Goal: Task Accomplishment & Management: Use online tool/utility

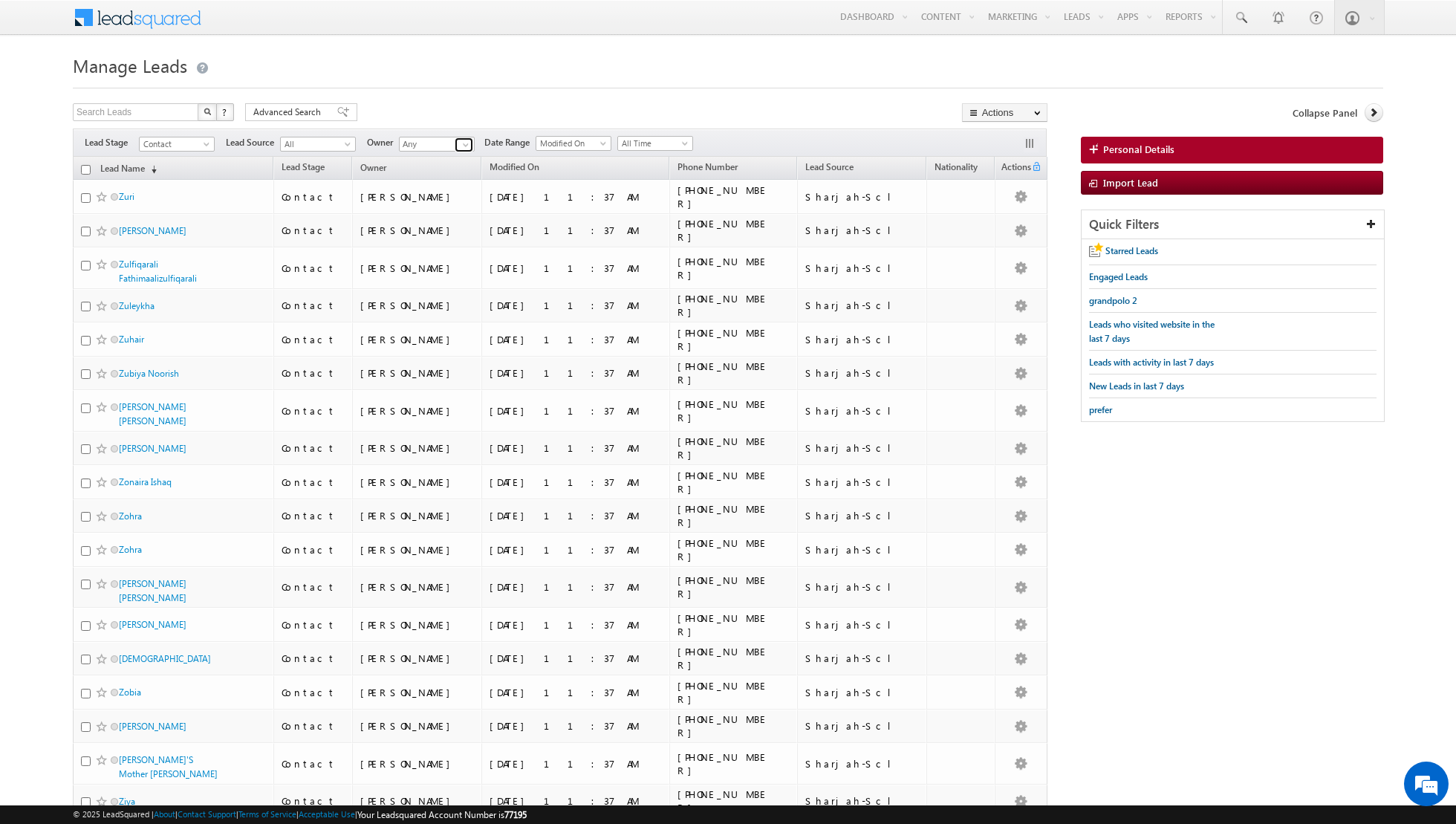
click at [460, 144] on span at bounding box center [466, 145] width 12 height 12
click at [446, 191] on link "Aakash Arora aakash.arora@indglobal.ae" at bounding box center [473, 194] width 149 height 28
type input "[PERSON_NAME]"
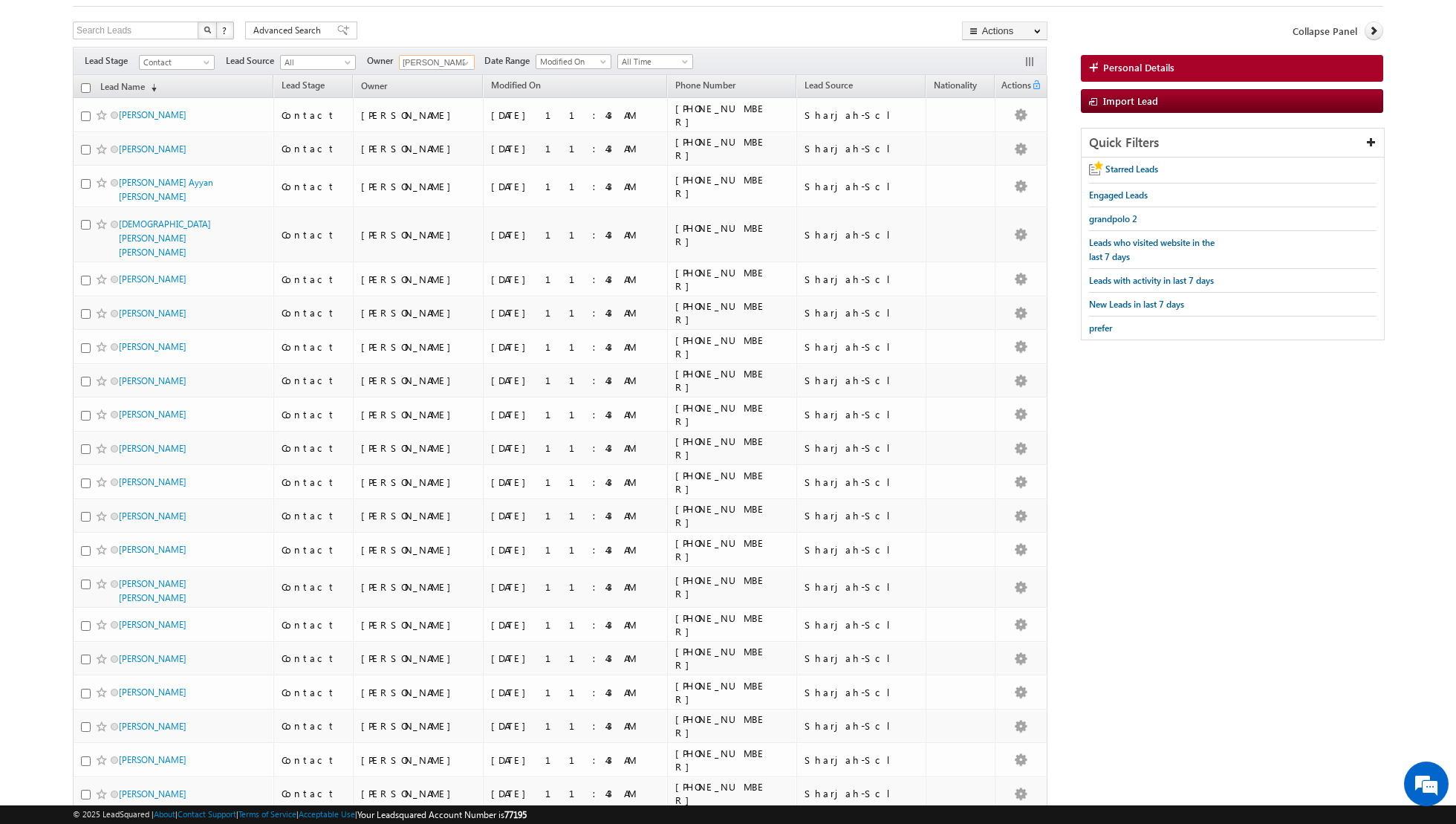
scroll to position [80, 0]
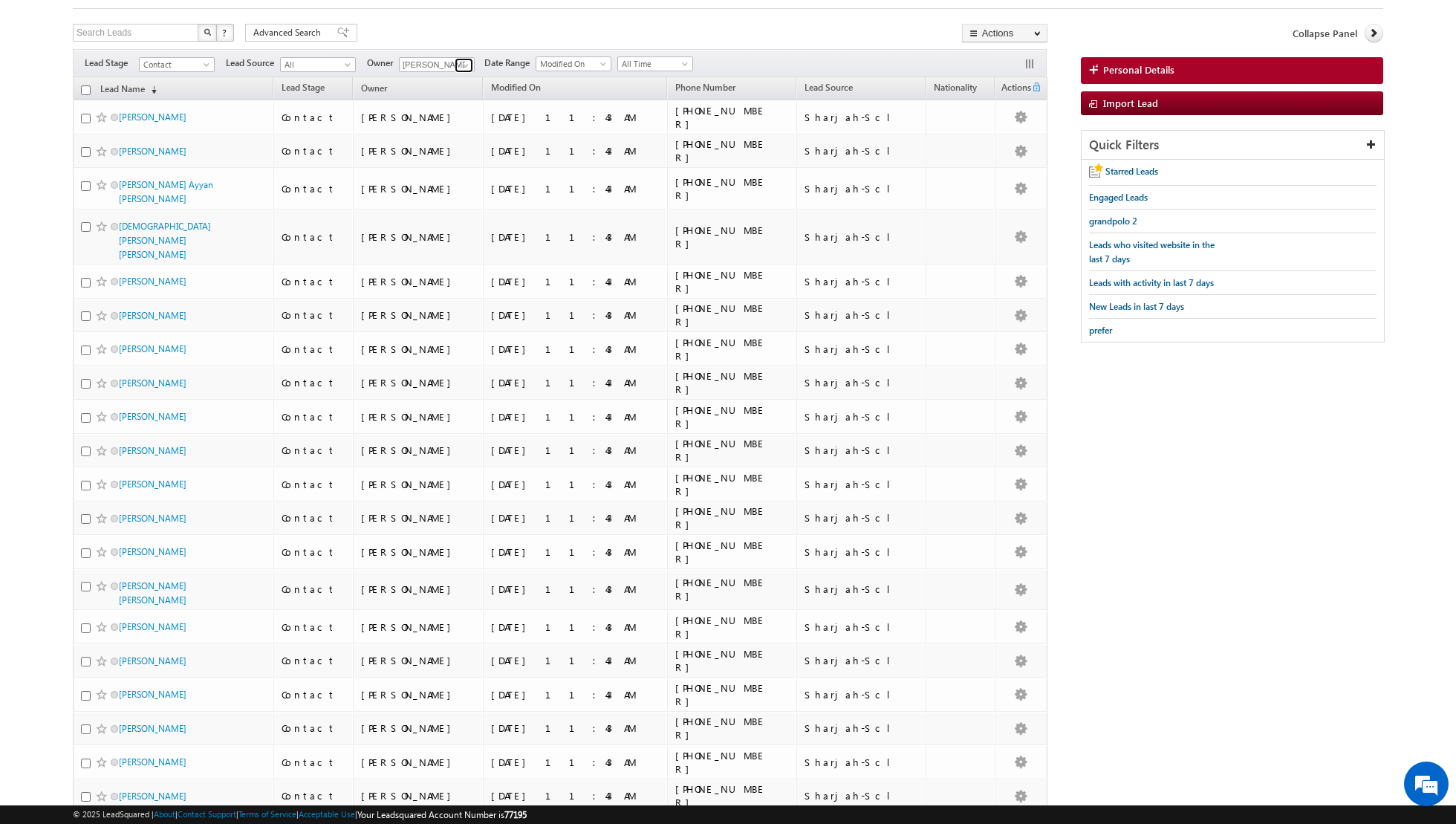
click at [463, 62] on span at bounding box center [466, 65] width 12 height 12
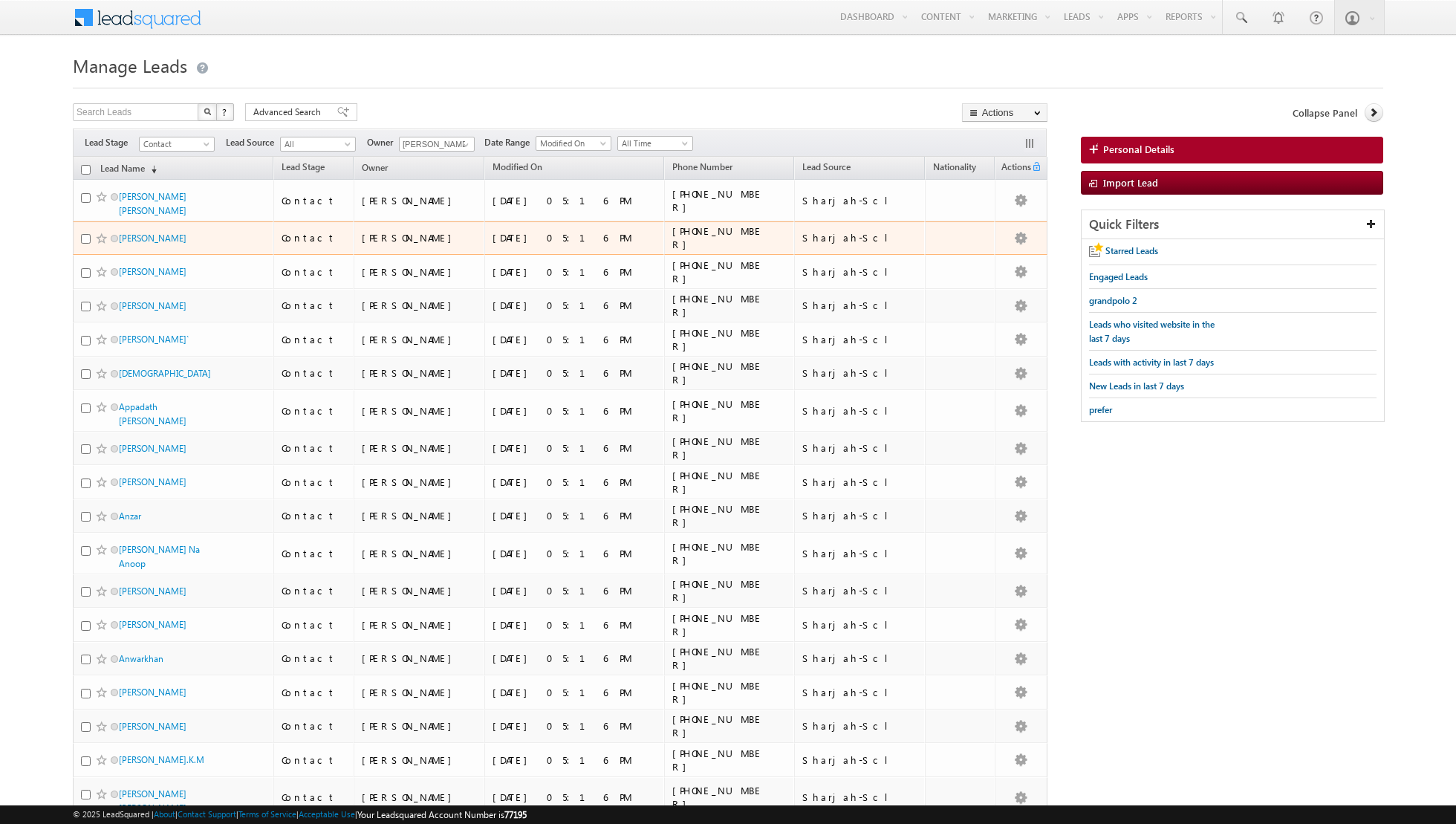
scroll to position [80, 0]
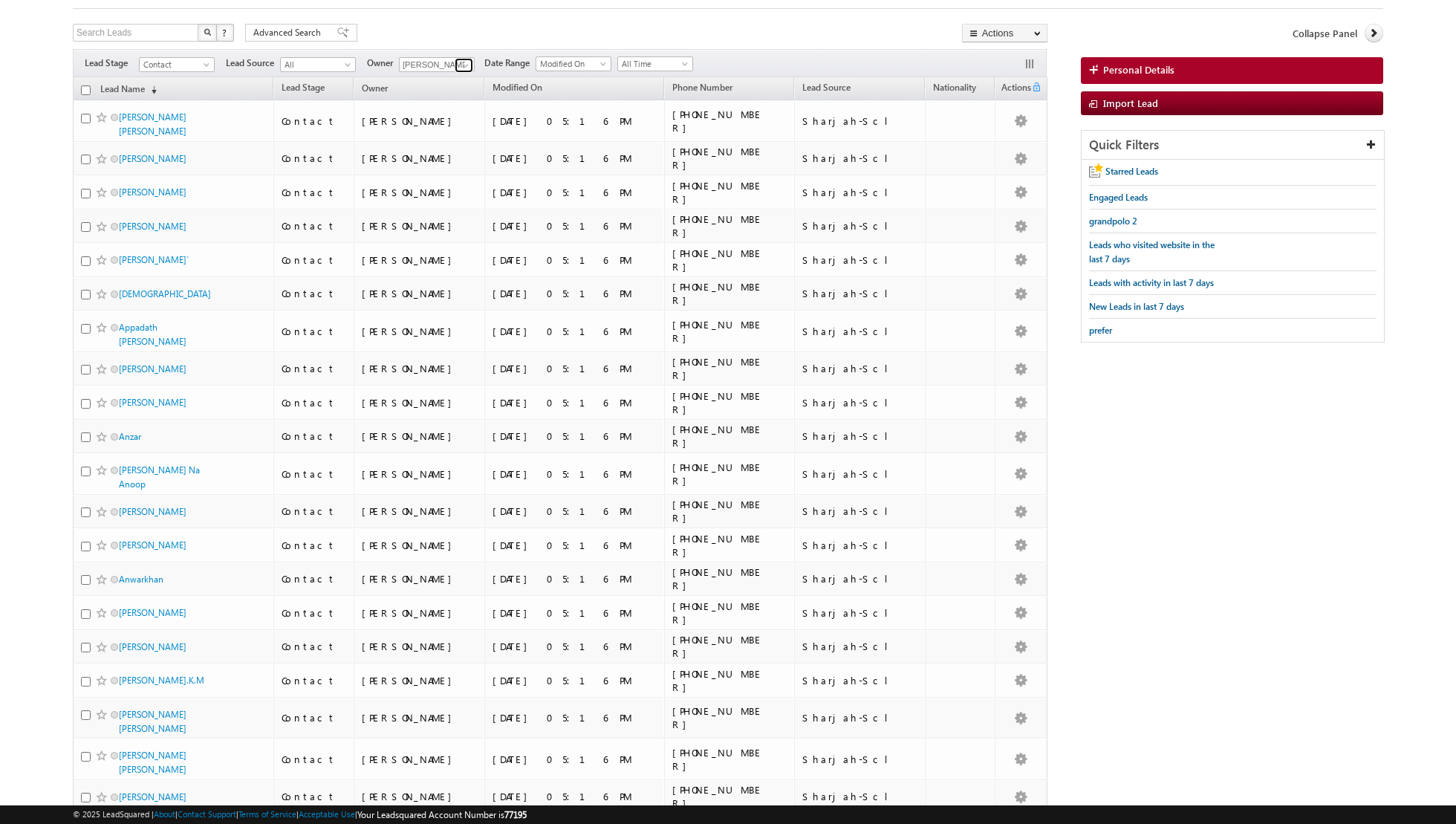
click at [464, 59] on span at bounding box center [466, 65] width 12 height 12
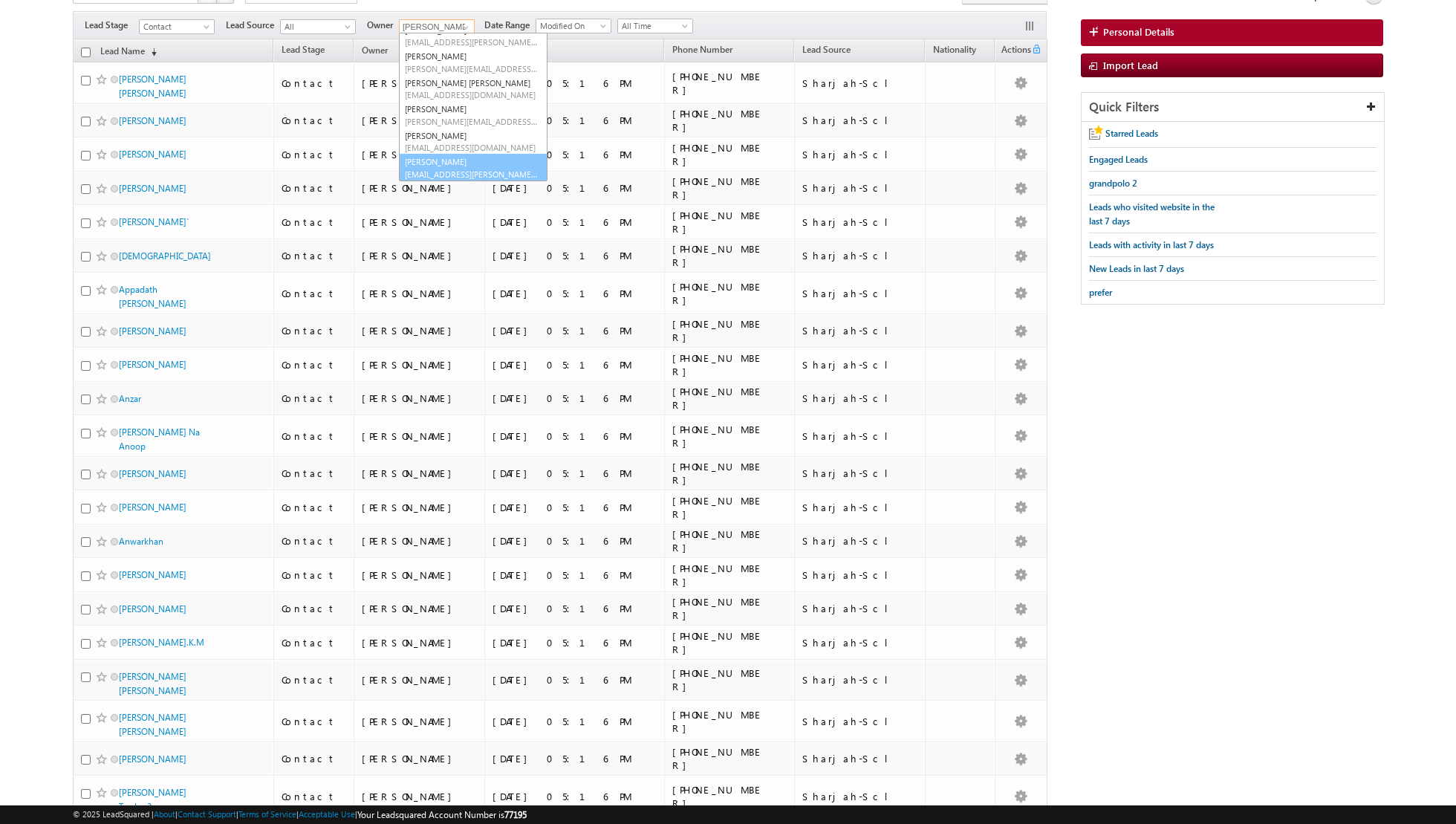
scroll to position [124, 0]
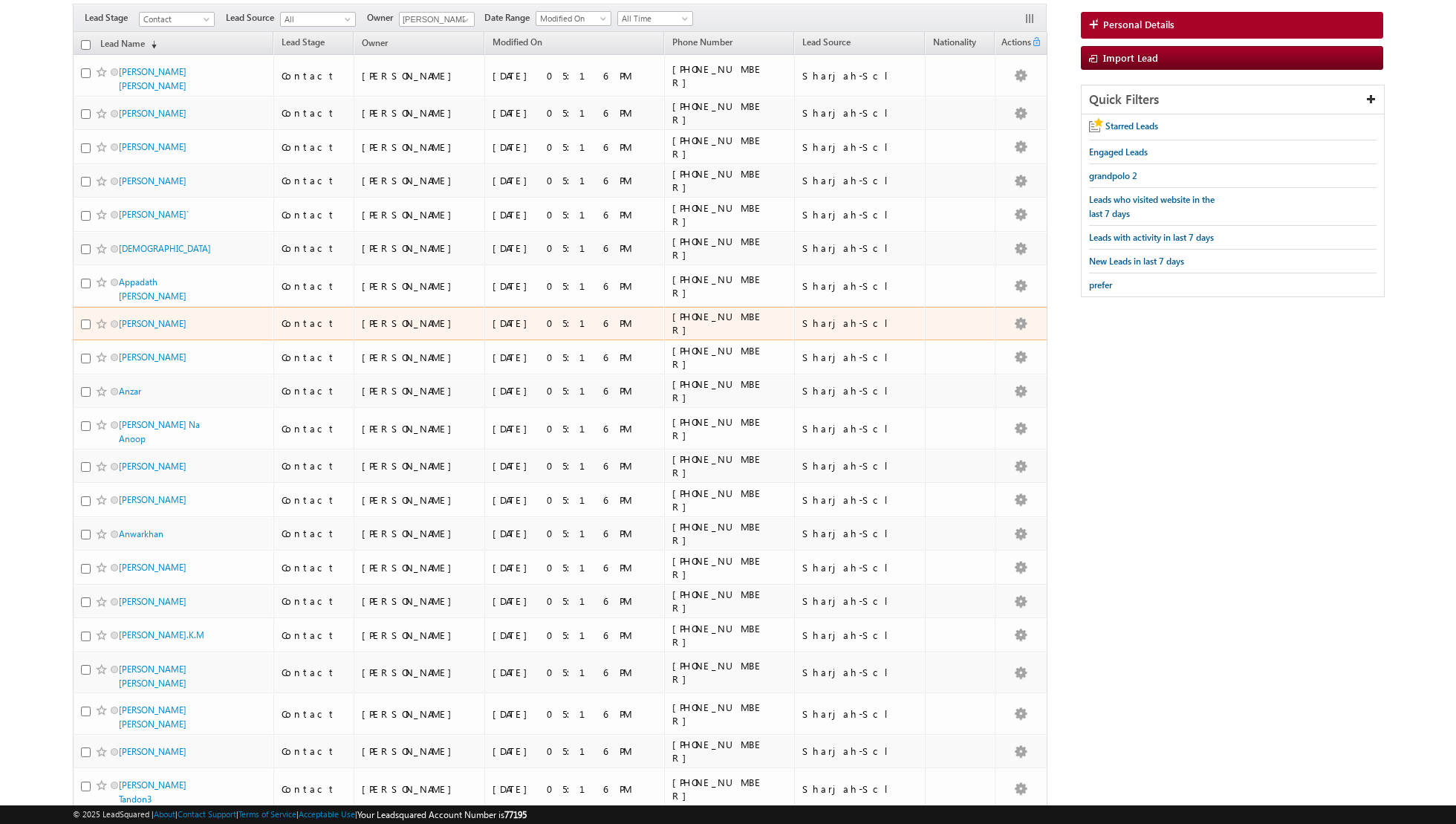
scroll to position [0, 0]
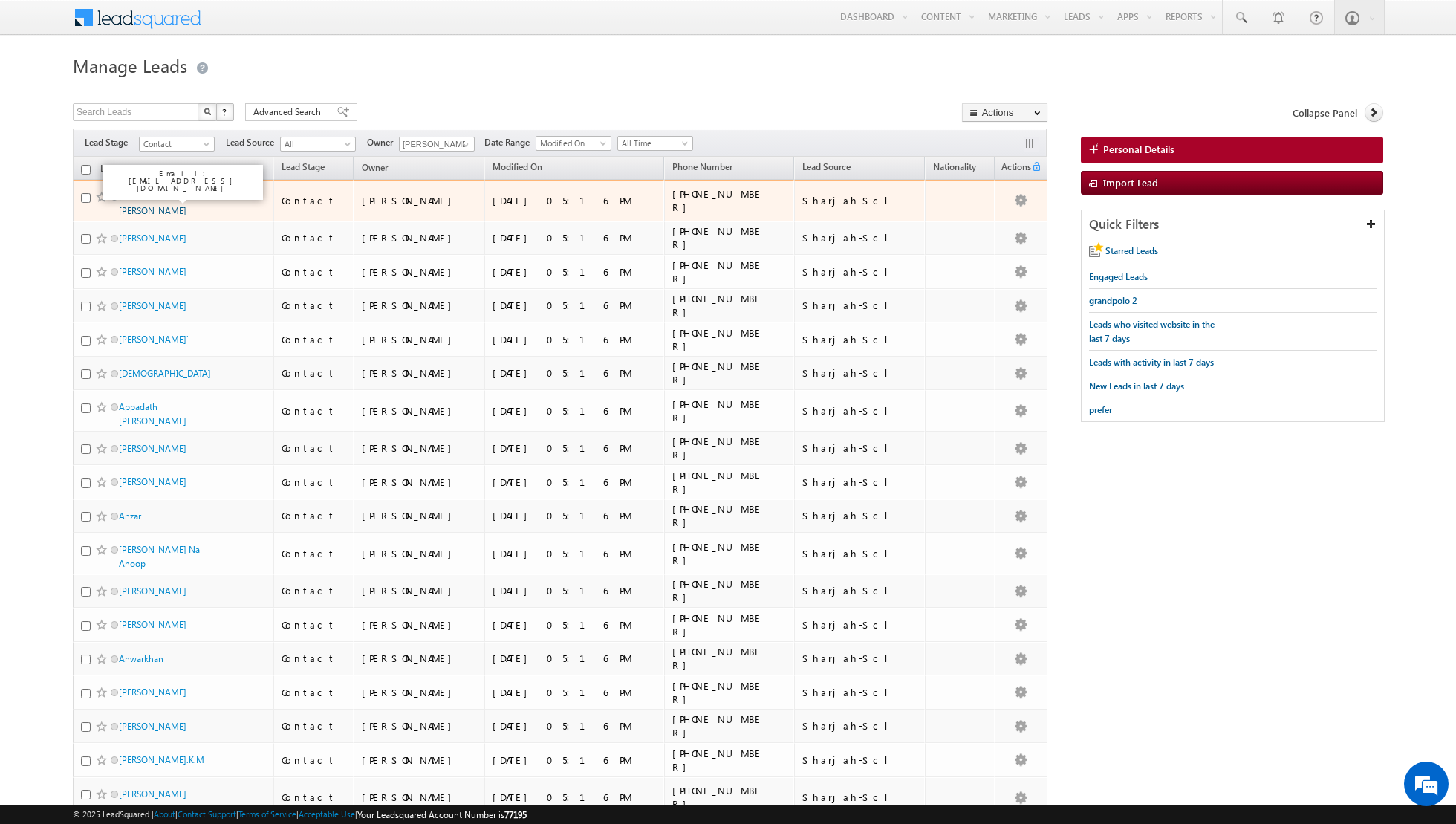
click at [170, 196] on link "[PERSON_NAME] [PERSON_NAME]" at bounding box center [153, 203] width 68 height 25
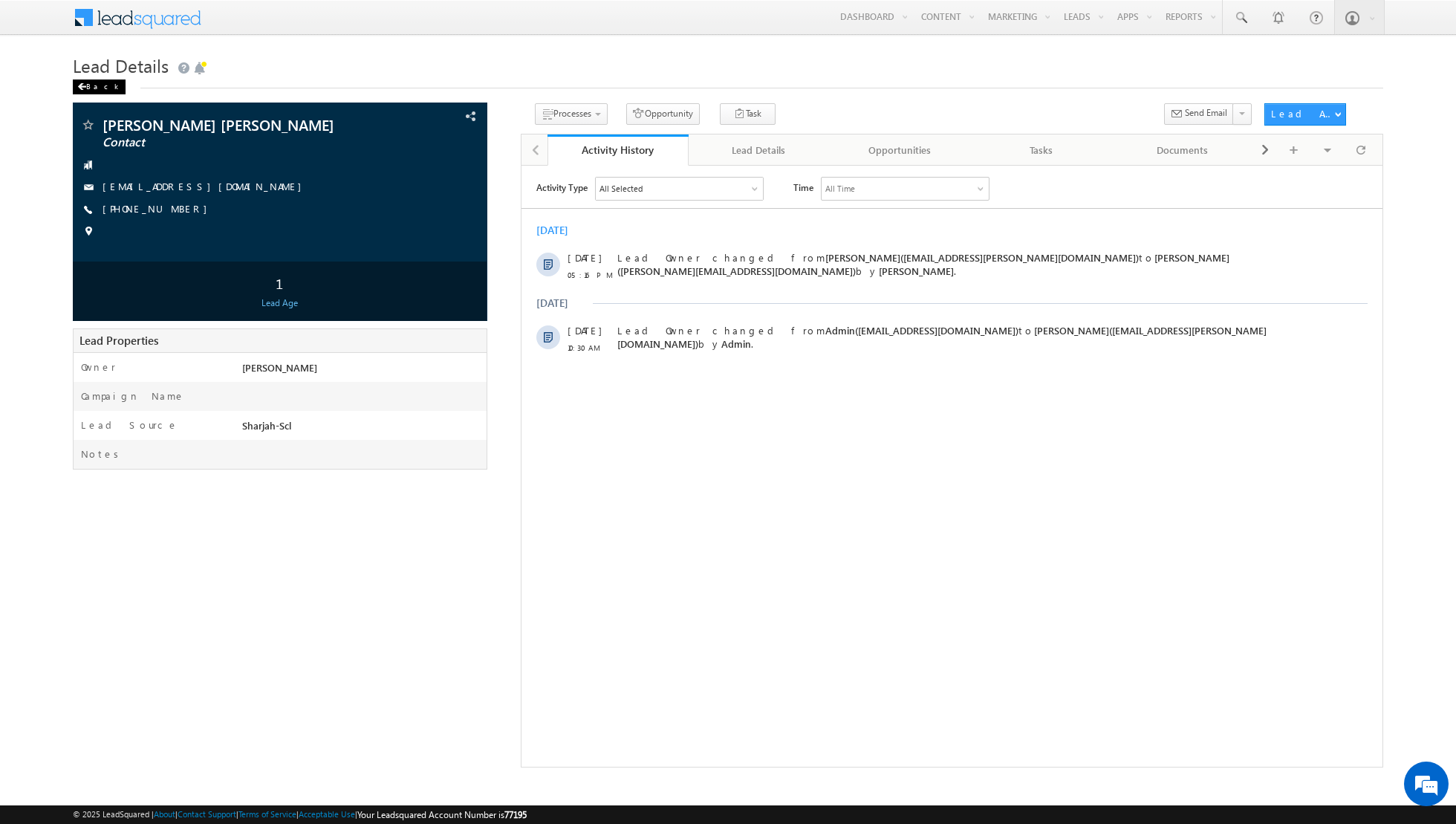
click at [80, 83] on span at bounding box center [82, 87] width 9 height 8
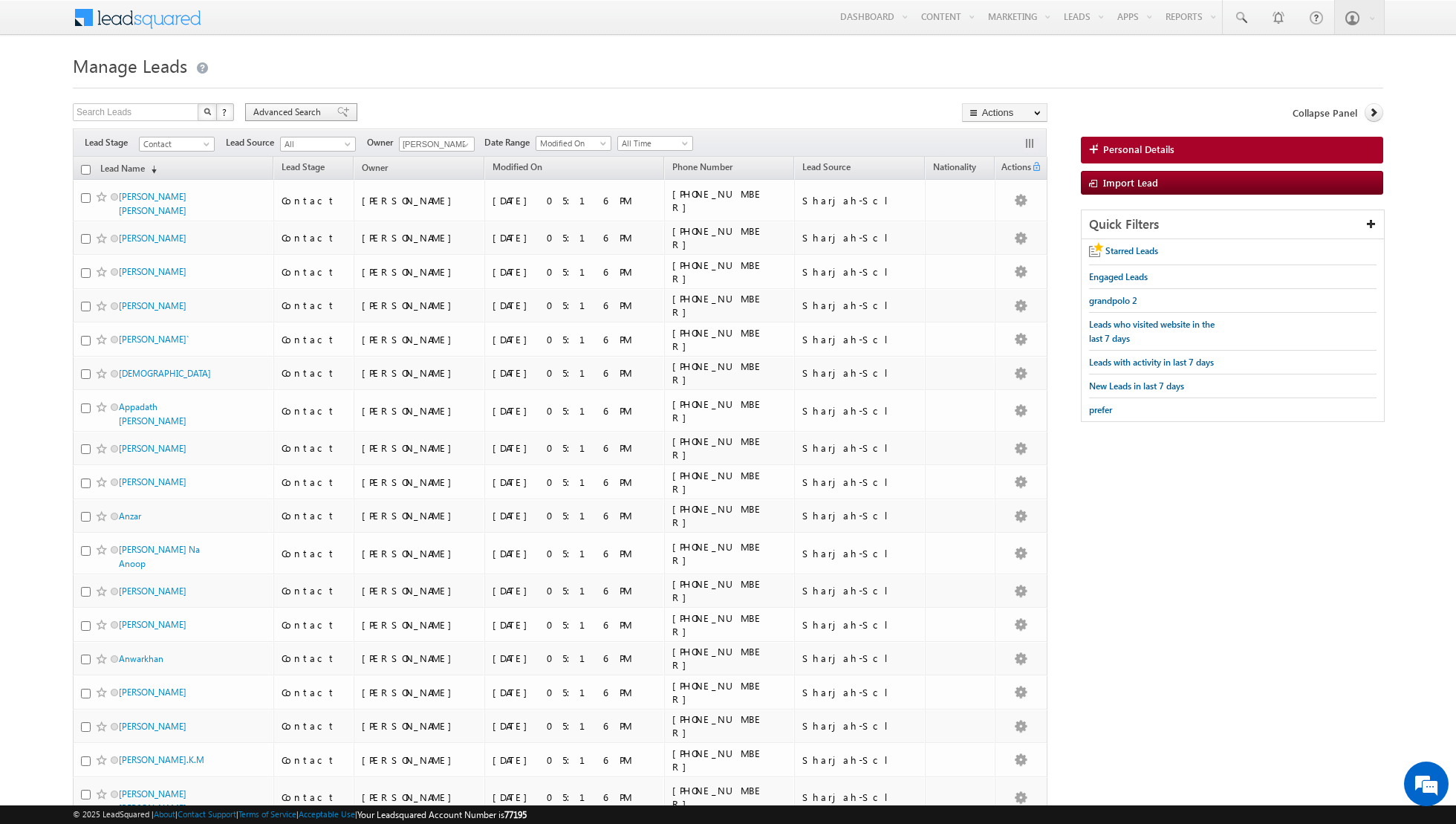
click at [338, 111] on span at bounding box center [344, 112] width 12 height 11
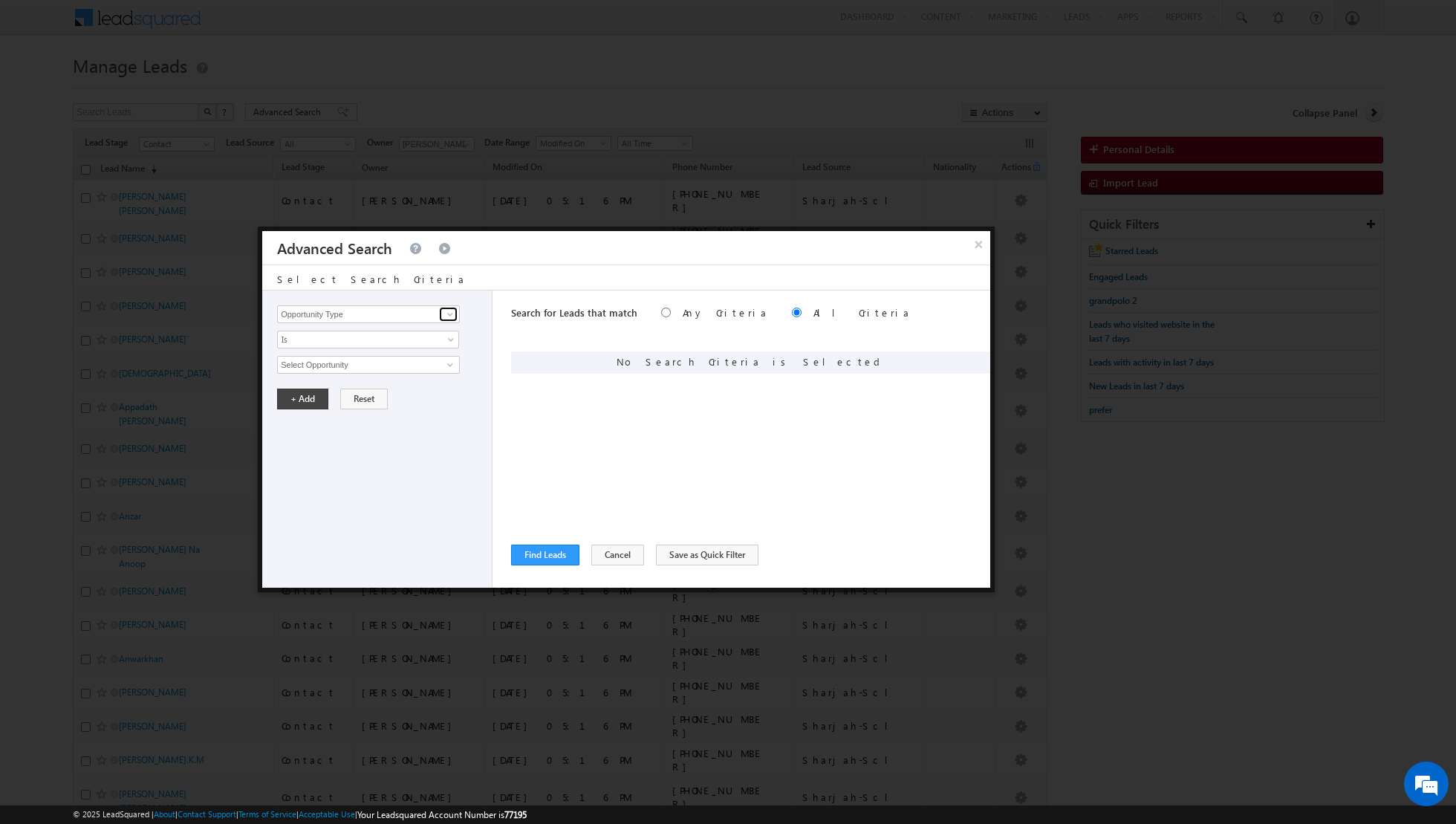
click at [445, 316] on span at bounding box center [451, 314] width 12 height 12
click at [392, 345] on link "Focus Project" at bounding box center [368, 344] width 183 height 17
type input "Focus Project"
click at [398, 357] on input "text" at bounding box center [368, 364] width 183 height 17
type input "p1"
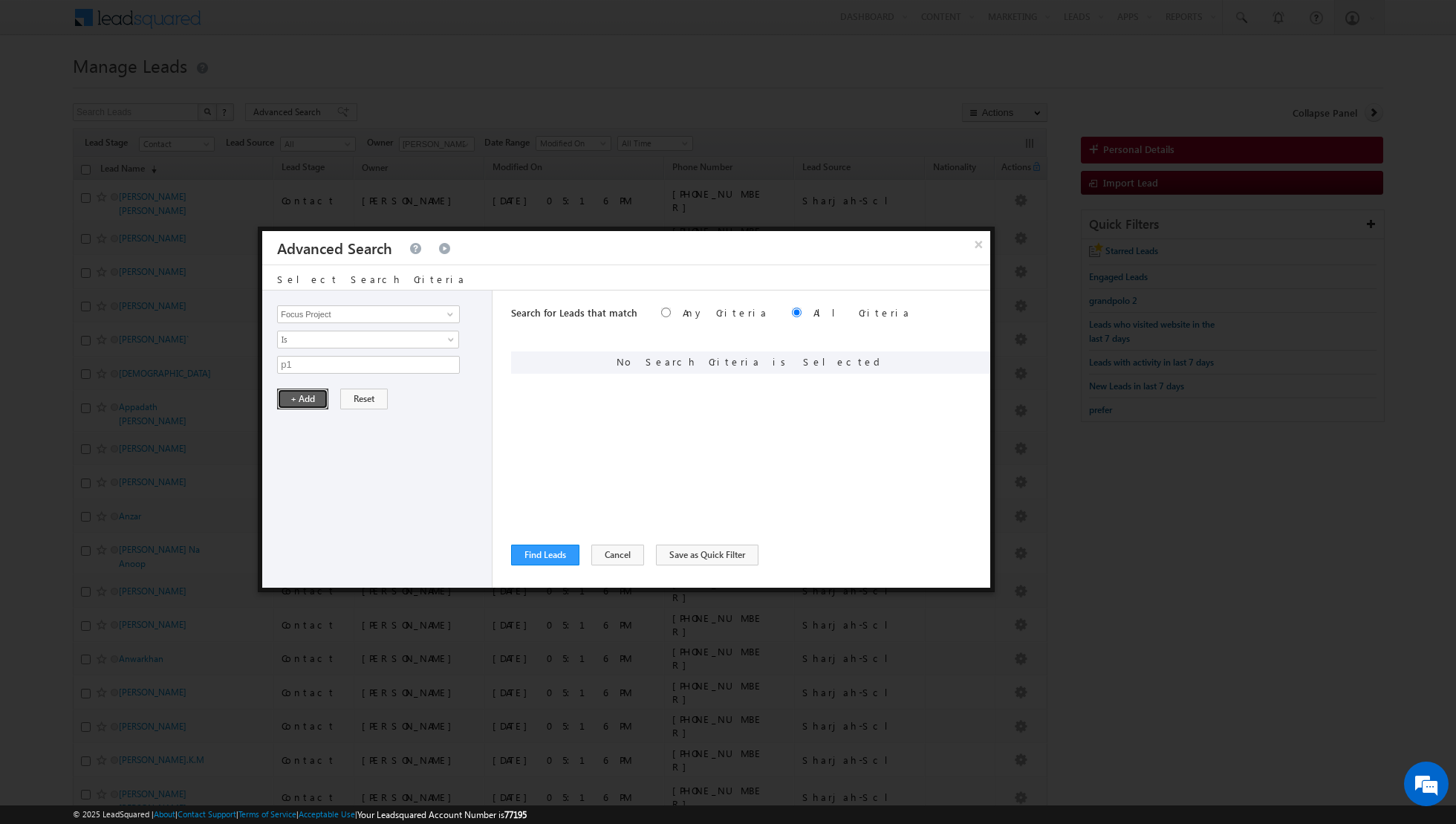
click at [300, 400] on button "+ Add" at bounding box center [303, 398] width 52 height 20
click at [533, 558] on button "Find Leads" at bounding box center [546, 555] width 68 height 20
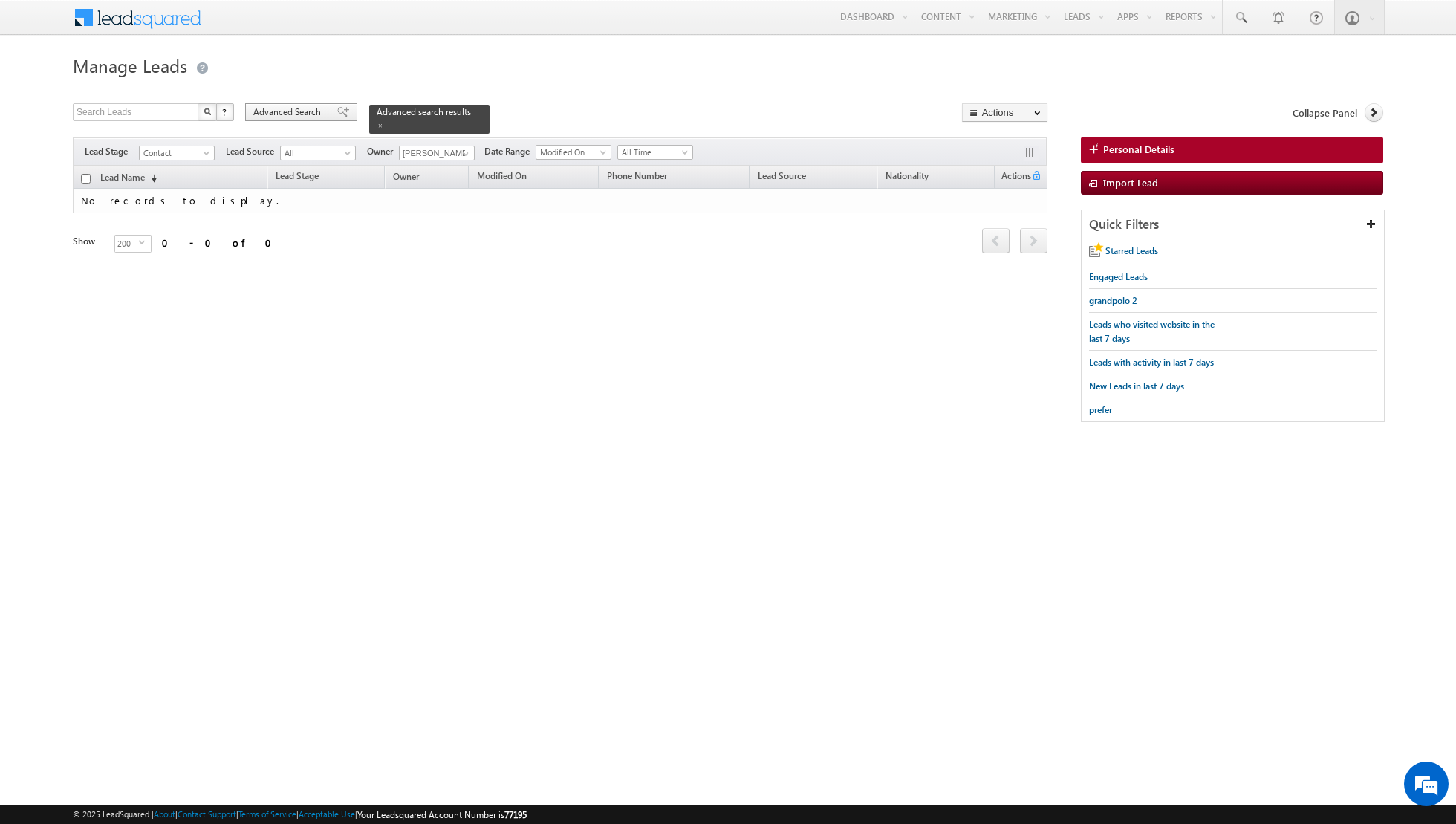
click at [338, 111] on span at bounding box center [344, 112] width 12 height 11
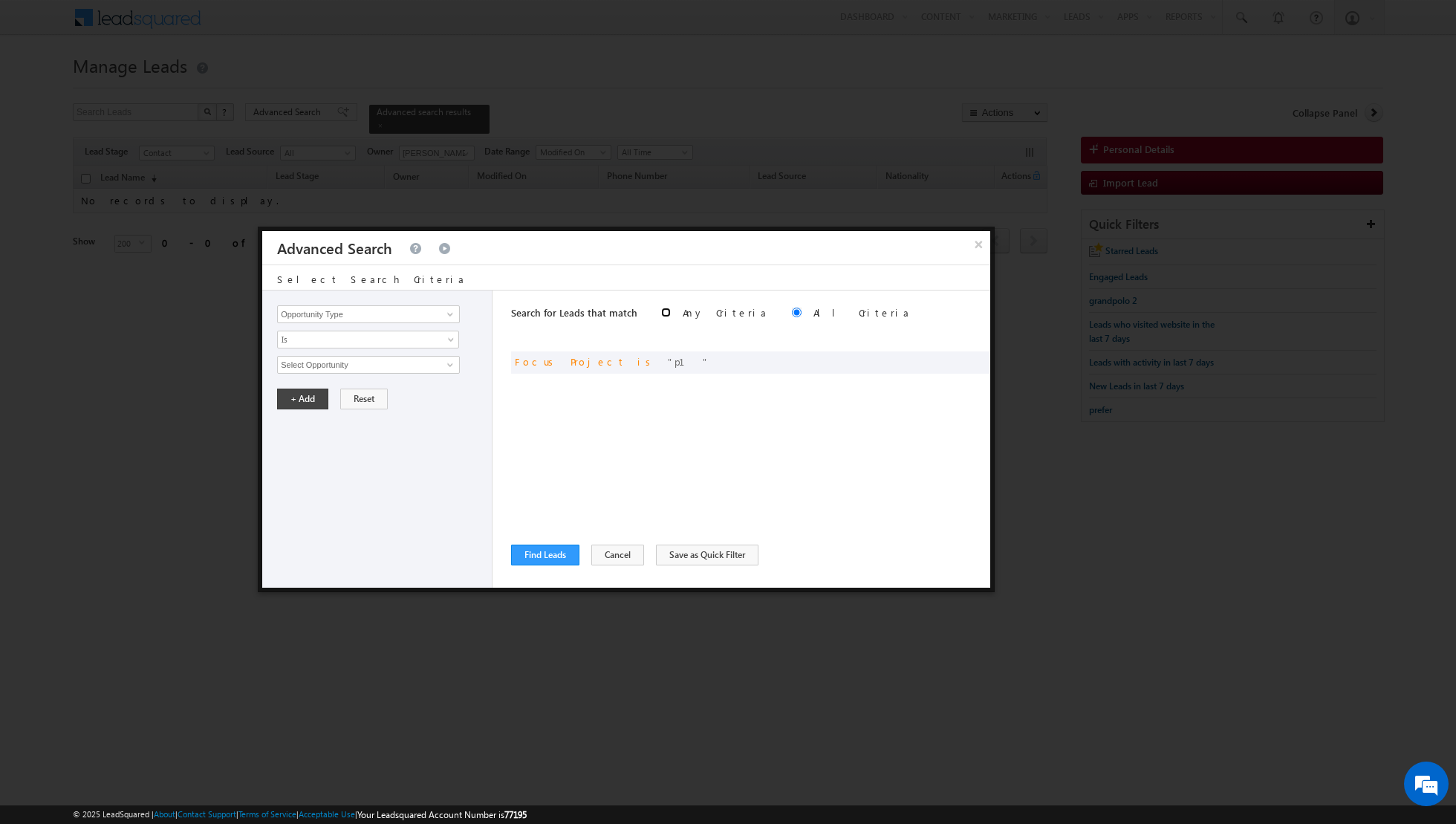
click at [661, 312] on input "radio" at bounding box center [665, 312] width 10 height 10
radio input "true"
click at [536, 557] on button "Find Leads" at bounding box center [546, 555] width 68 height 20
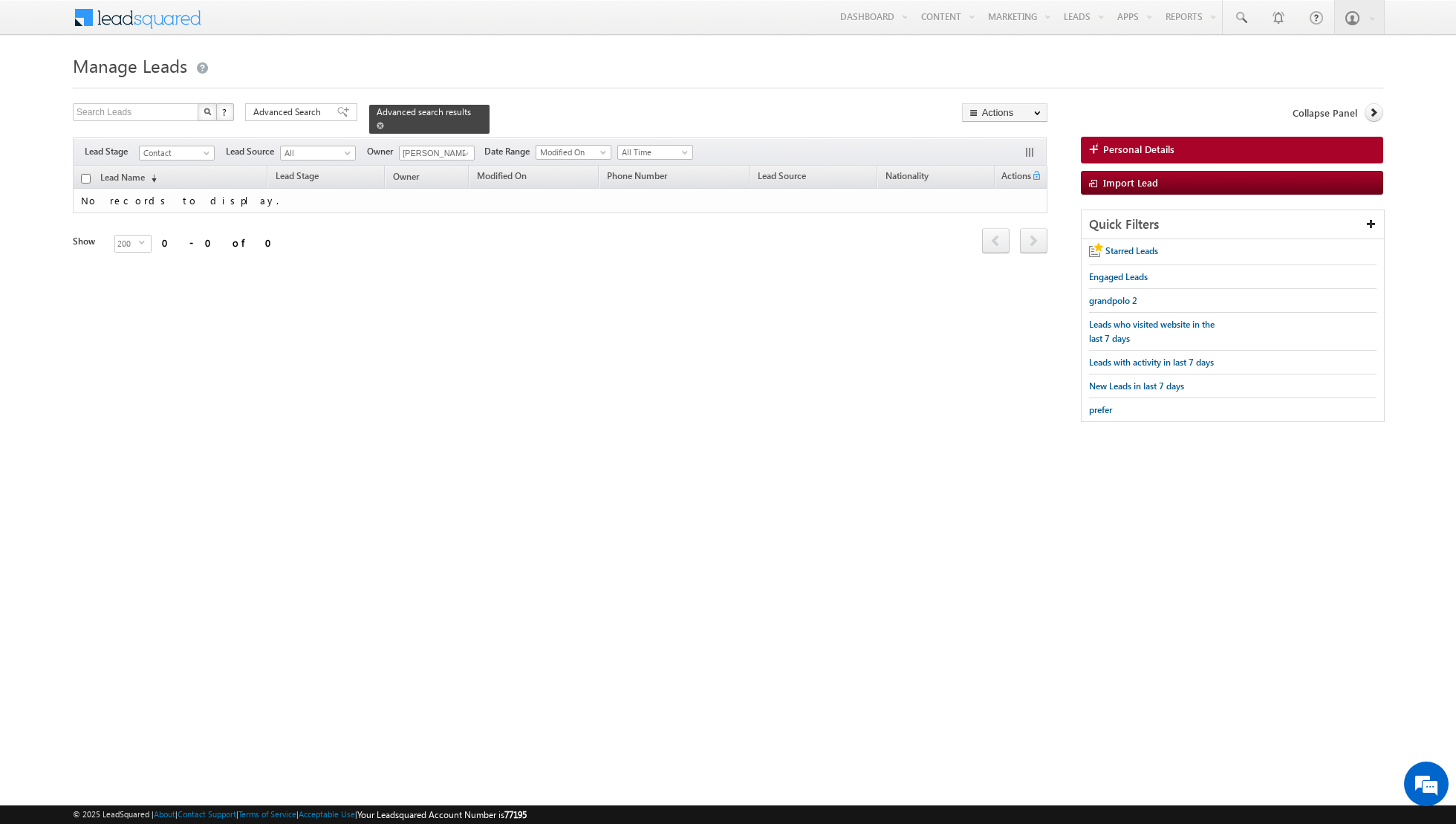
click at [376, 124] on span at bounding box center [380, 126] width 8 height 8
